Goal: Navigation & Orientation: Find specific page/section

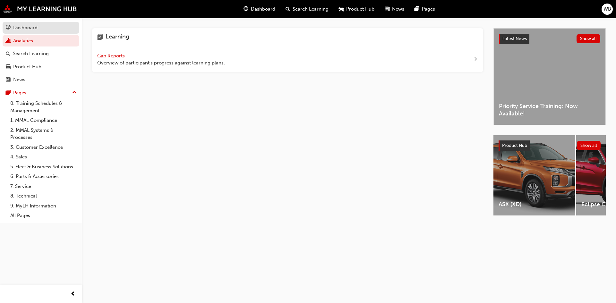
click at [23, 30] on div "Dashboard" at bounding box center [25, 27] width 24 height 7
